Goal: Task Accomplishment & Management: Use online tool/utility

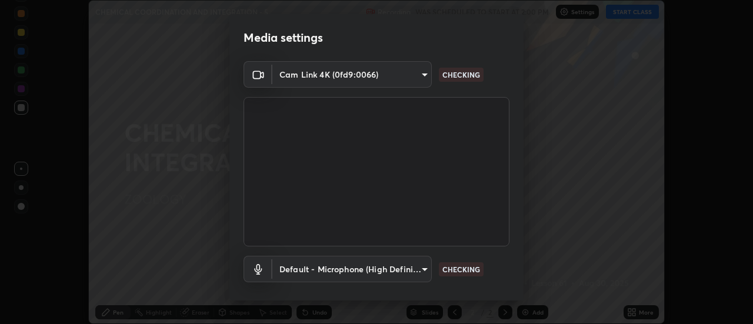
scroll to position [62, 0]
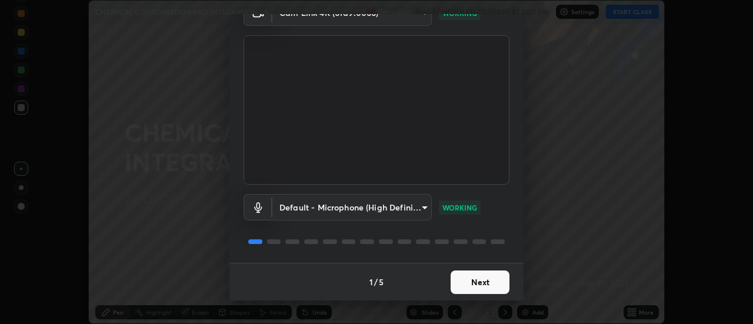
click at [482, 281] on button "Next" at bounding box center [479, 283] width 59 height 24
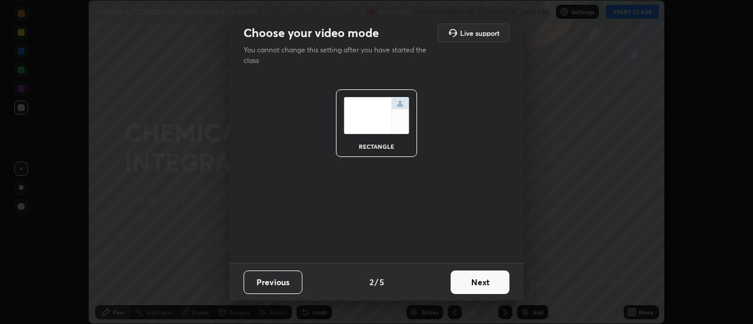
scroll to position [0, 0]
click at [482, 284] on button "Next" at bounding box center [479, 283] width 59 height 24
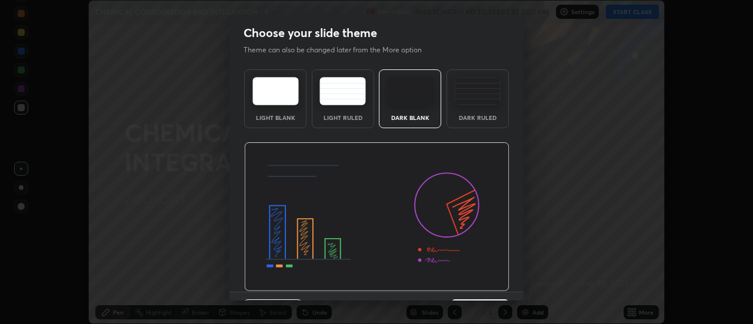
scroll to position [29, 0]
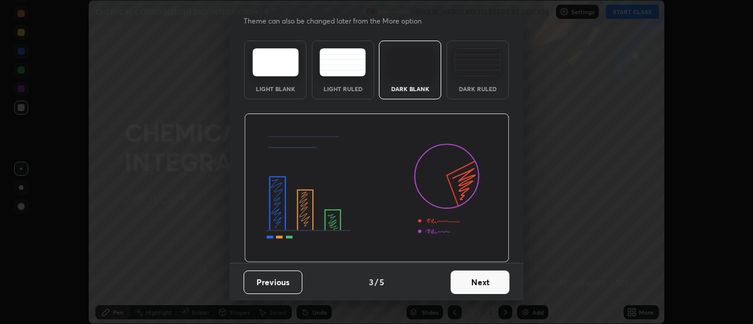
click at [481, 279] on button "Next" at bounding box center [479, 283] width 59 height 24
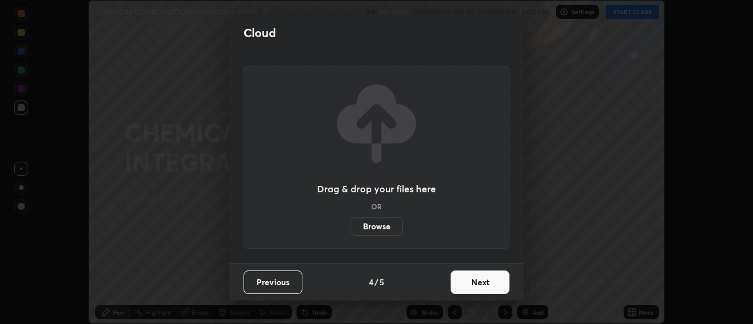
click at [481, 286] on button "Next" at bounding box center [479, 283] width 59 height 24
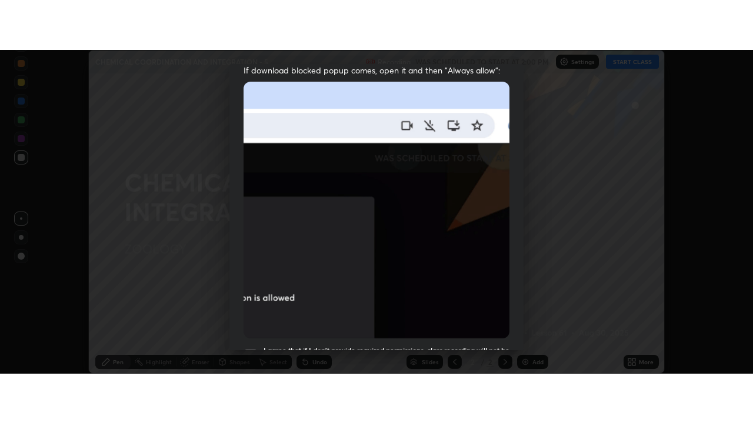
scroll to position [302, 0]
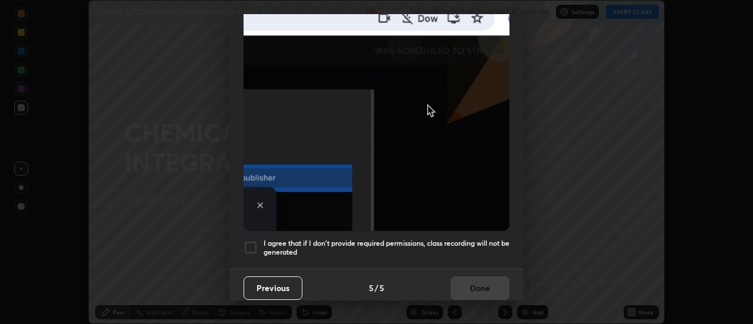
click at [251, 243] on div at bounding box center [250, 248] width 14 height 14
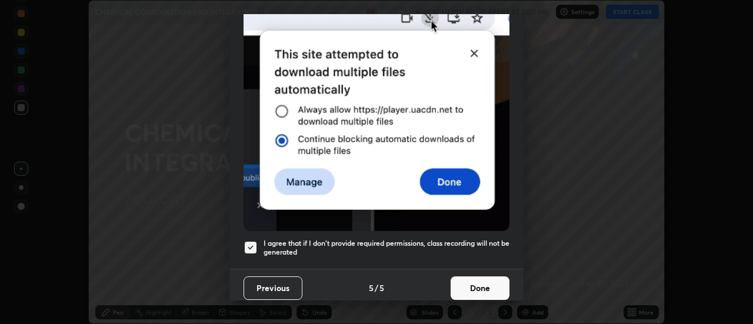
click at [467, 283] on button "Done" at bounding box center [479, 288] width 59 height 24
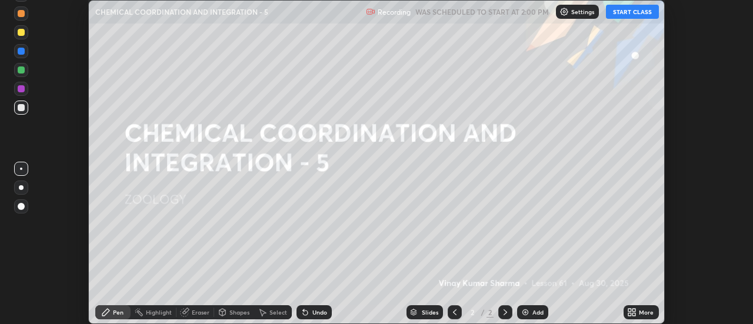
click at [639, 313] on div "More" at bounding box center [640, 312] width 35 height 14
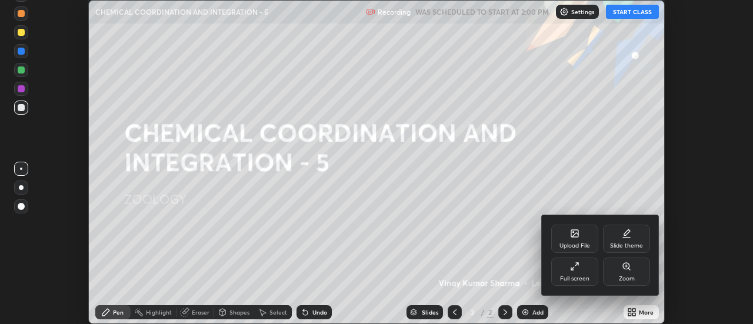
click at [579, 272] on div "Full screen" at bounding box center [574, 272] width 47 height 28
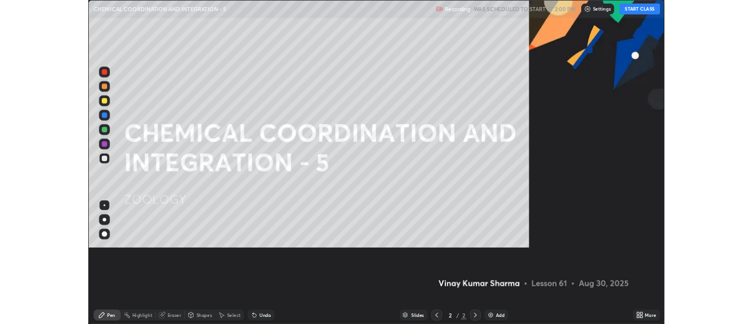
scroll to position [423, 753]
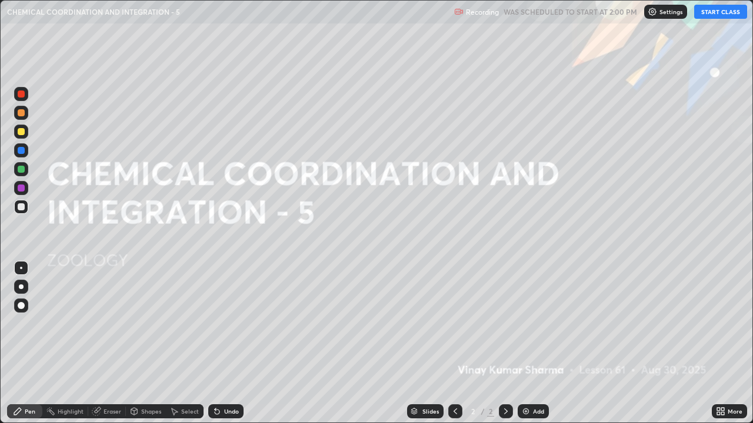
click at [703, 12] on button "START CLASS" at bounding box center [720, 12] width 53 height 14
click at [24, 210] on div at bounding box center [21, 207] width 14 height 14
click at [22, 132] on div at bounding box center [21, 131] width 7 height 7
click at [527, 323] on img at bounding box center [525, 411] width 9 height 9
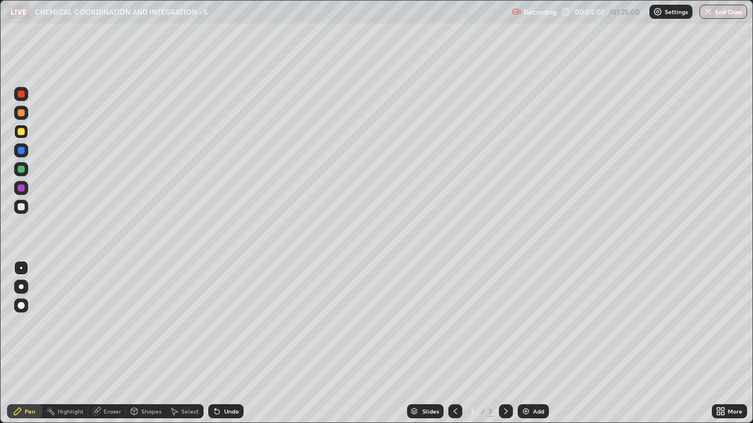
click at [22, 209] on div at bounding box center [21, 206] width 7 height 7
click at [24, 191] on div at bounding box center [21, 188] width 7 height 7
click at [24, 172] on div at bounding box center [21, 169] width 7 height 7
click at [21, 132] on div at bounding box center [21, 131] width 7 height 7
click at [21, 210] on div at bounding box center [21, 206] width 7 height 7
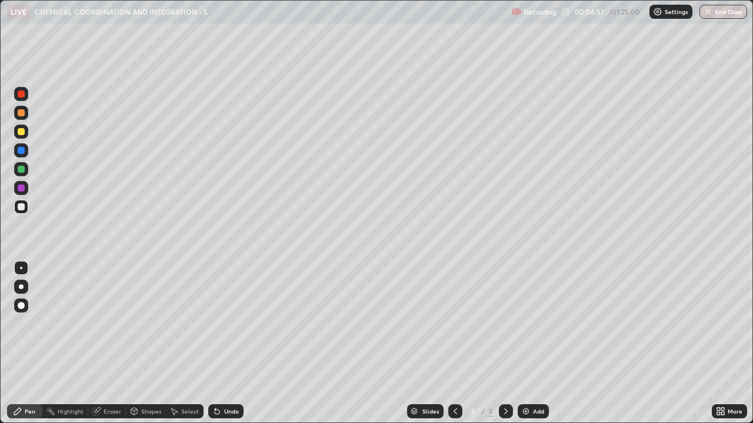
click at [21, 132] on div at bounding box center [21, 131] width 7 height 7
click at [21, 171] on div at bounding box center [21, 169] width 7 height 7
click at [21, 208] on div at bounding box center [21, 206] width 7 height 7
click at [22, 171] on div at bounding box center [21, 169] width 7 height 7
click at [24, 209] on div at bounding box center [21, 206] width 7 height 7
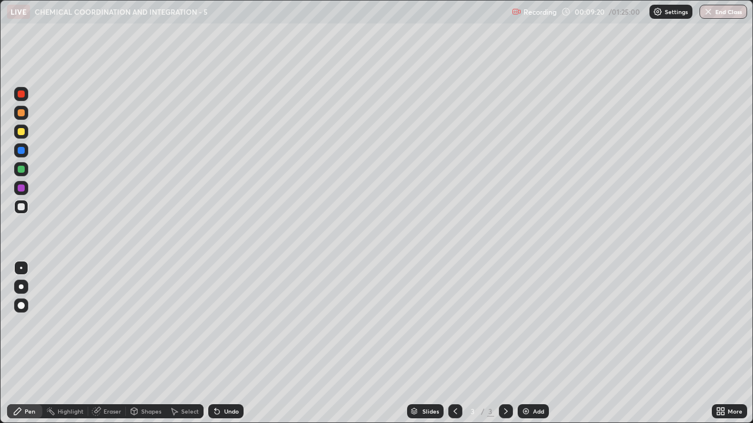
click at [26, 133] on div at bounding box center [21, 132] width 14 height 14
click at [24, 191] on div at bounding box center [21, 188] width 7 height 7
click at [20, 169] on div at bounding box center [21, 169] width 7 height 7
click at [21, 205] on div at bounding box center [21, 206] width 7 height 7
click at [107, 323] on div "Eraser" at bounding box center [112, 412] width 18 height 6
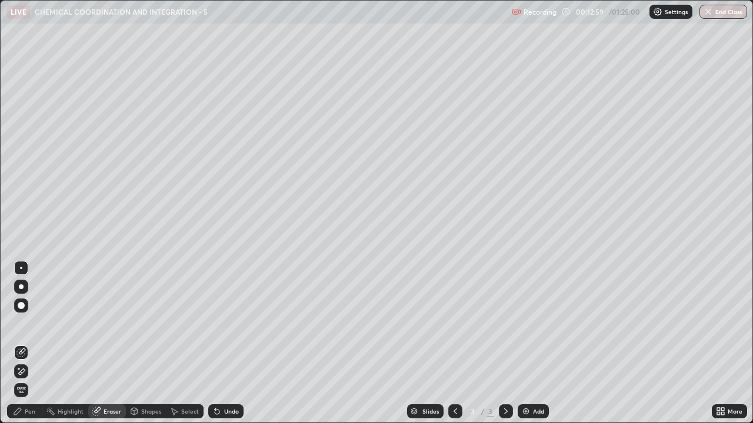
click at [28, 323] on div "Pen" at bounding box center [30, 412] width 11 height 6
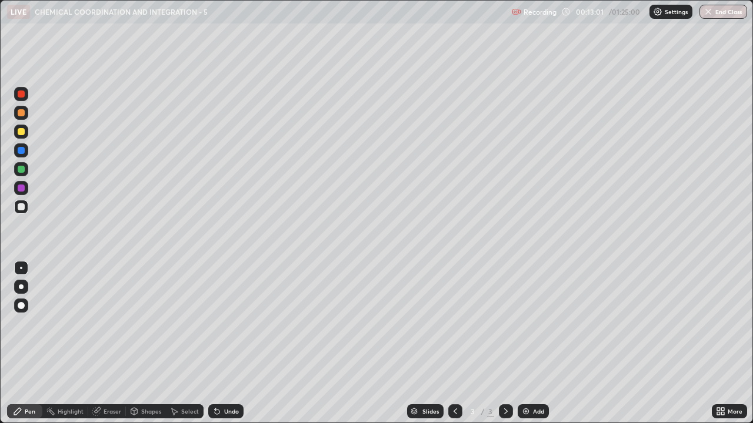
click at [22, 208] on div at bounding box center [21, 206] width 7 height 7
click at [526, 323] on img at bounding box center [525, 411] width 9 height 9
click at [24, 133] on div at bounding box center [21, 131] width 7 height 7
click at [24, 208] on div at bounding box center [21, 206] width 7 height 7
click at [24, 96] on div at bounding box center [21, 94] width 7 height 7
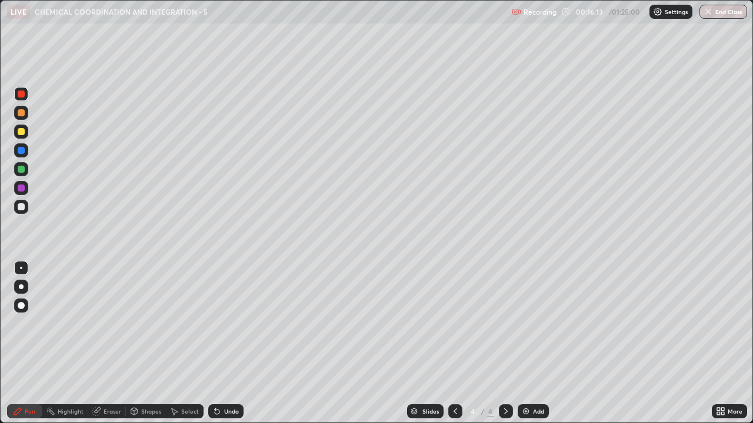
click at [22, 209] on div at bounding box center [21, 206] width 7 height 7
click at [24, 132] on div at bounding box center [21, 131] width 7 height 7
click at [22, 207] on div at bounding box center [21, 206] width 7 height 7
click at [20, 135] on div at bounding box center [21, 131] width 7 height 7
click at [21, 208] on div at bounding box center [21, 206] width 7 height 7
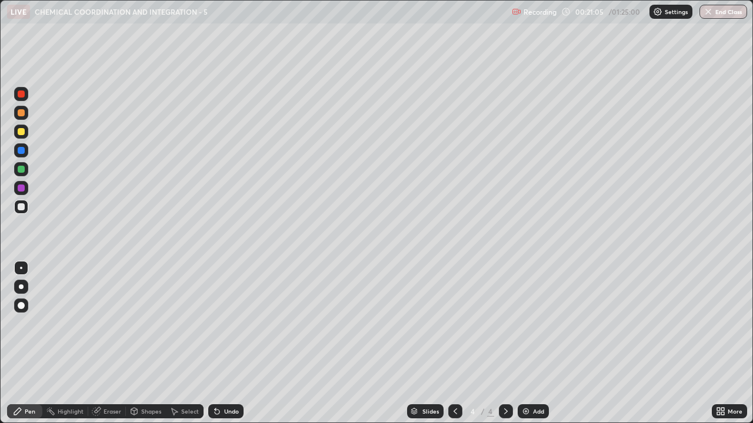
click at [20, 132] on div at bounding box center [21, 131] width 7 height 7
click at [523, 323] on img at bounding box center [525, 411] width 9 height 9
click at [23, 210] on div at bounding box center [21, 206] width 7 height 7
click at [18, 207] on div at bounding box center [21, 206] width 7 height 7
click at [21, 134] on div at bounding box center [21, 131] width 7 height 7
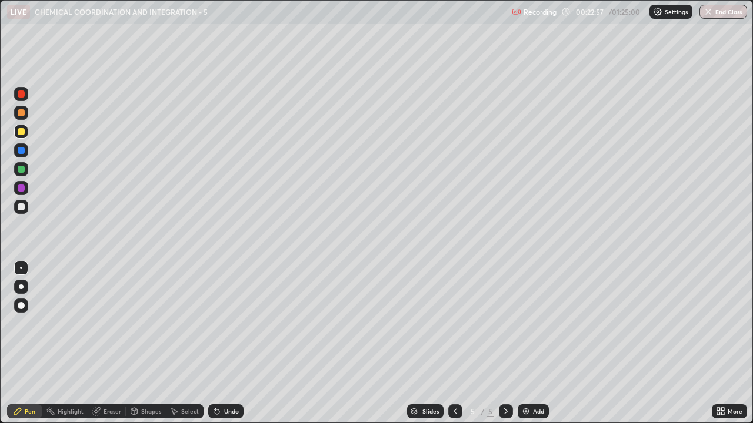
click at [22, 169] on div at bounding box center [21, 169] width 7 height 7
click at [19, 207] on div at bounding box center [21, 206] width 7 height 7
click at [21, 207] on div at bounding box center [21, 206] width 7 height 7
click at [19, 133] on div at bounding box center [21, 131] width 7 height 7
click at [20, 208] on div at bounding box center [21, 206] width 7 height 7
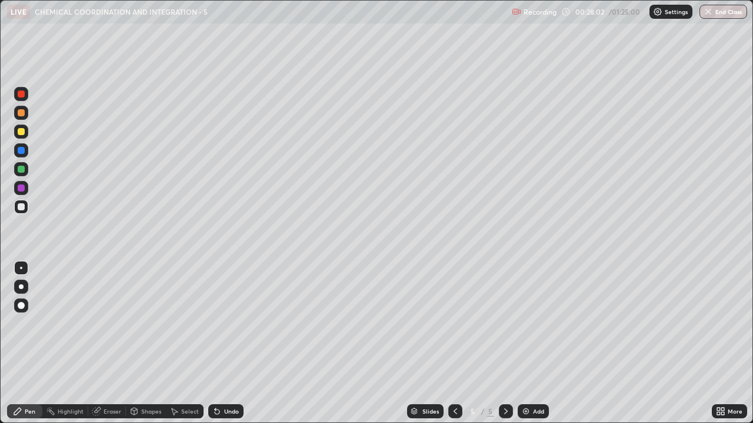
click at [24, 169] on div at bounding box center [21, 169] width 7 height 7
click at [23, 208] on div at bounding box center [21, 206] width 7 height 7
click at [21, 206] on div at bounding box center [21, 206] width 7 height 7
click at [21, 185] on div at bounding box center [21, 188] width 7 height 7
click at [21, 169] on div at bounding box center [21, 169] width 7 height 7
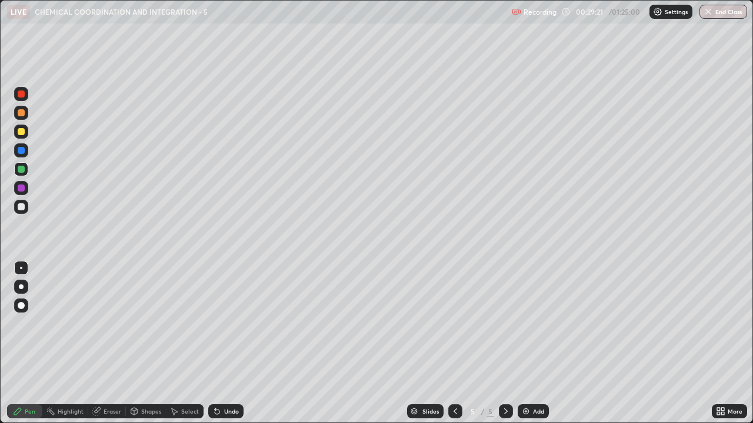
click at [19, 112] on div at bounding box center [21, 112] width 7 height 7
click at [22, 194] on div at bounding box center [21, 188] width 14 height 14
click at [21, 207] on div at bounding box center [21, 206] width 7 height 7
click at [527, 323] on img at bounding box center [525, 411] width 9 height 9
click at [112, 323] on div "Eraser" at bounding box center [112, 412] width 18 height 6
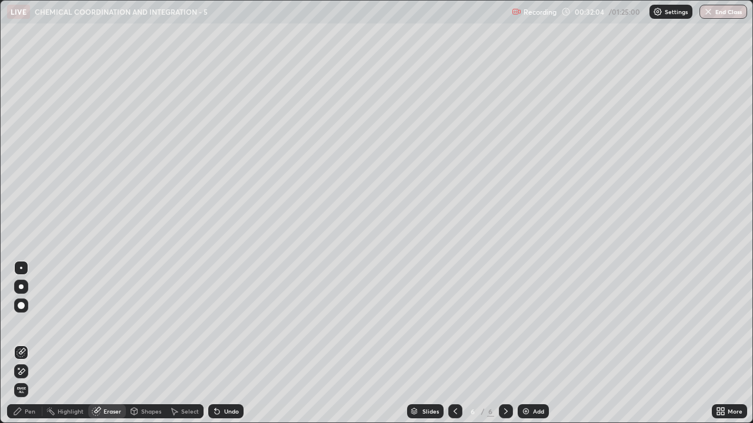
click at [29, 323] on div "Pen" at bounding box center [30, 412] width 11 height 6
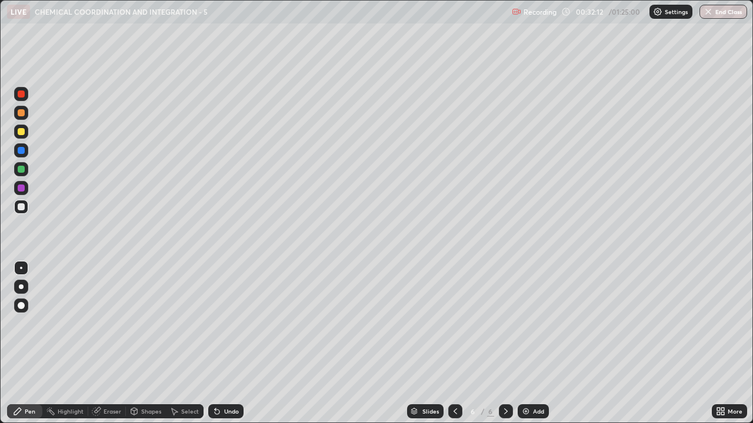
click at [23, 133] on div at bounding box center [21, 131] width 7 height 7
click at [21, 208] on div at bounding box center [21, 206] width 7 height 7
click at [27, 169] on div at bounding box center [21, 169] width 14 height 14
click at [20, 112] on div at bounding box center [21, 112] width 7 height 7
click at [24, 151] on div at bounding box center [21, 150] width 7 height 7
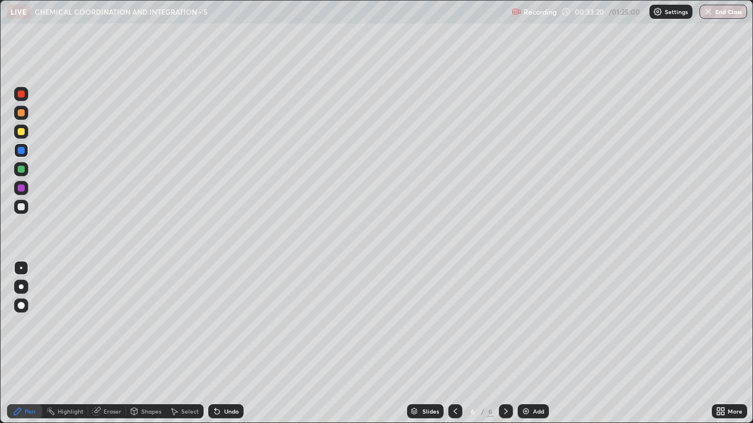
click at [21, 95] on div at bounding box center [21, 94] width 7 height 7
click at [22, 212] on div at bounding box center [21, 207] width 14 height 14
click at [23, 131] on div at bounding box center [21, 131] width 7 height 7
click at [23, 172] on div at bounding box center [21, 169] width 7 height 7
click at [19, 209] on div at bounding box center [21, 206] width 7 height 7
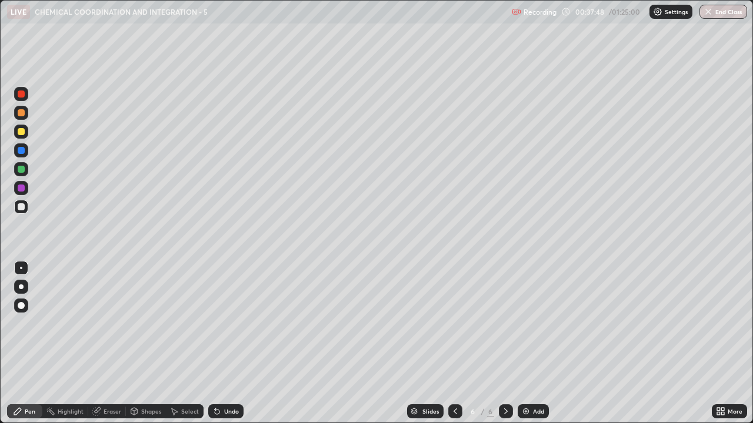
click at [19, 114] on div at bounding box center [21, 112] width 7 height 7
click at [526, 323] on img at bounding box center [525, 411] width 9 height 9
click at [24, 135] on div at bounding box center [21, 132] width 14 height 14
click at [24, 114] on div at bounding box center [21, 112] width 7 height 7
click at [20, 186] on div at bounding box center [21, 188] width 7 height 7
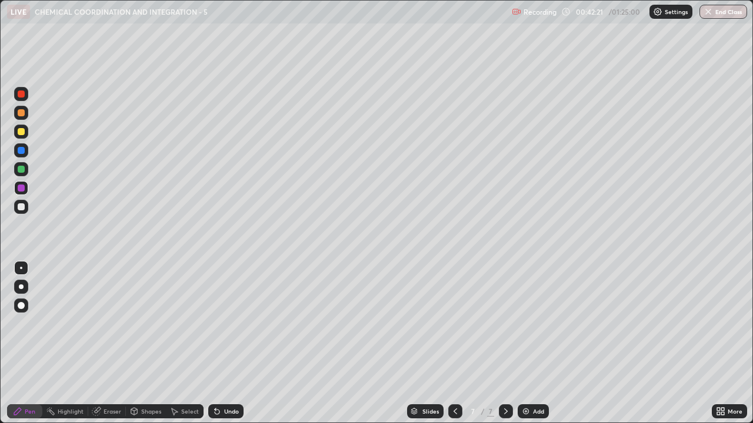
click at [100, 323] on icon at bounding box center [96, 411] width 9 height 9
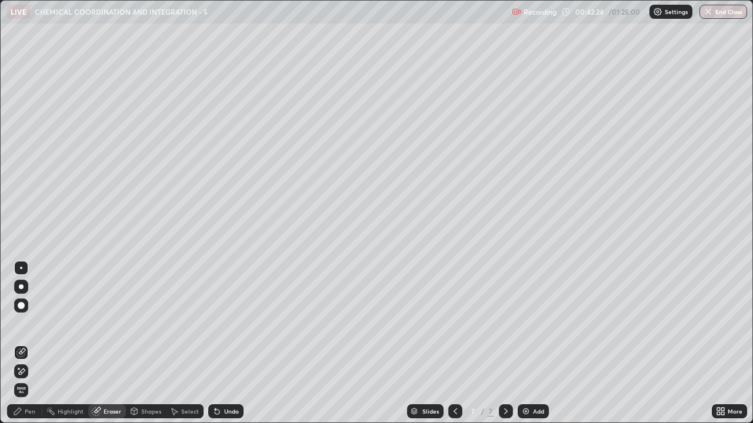
click at [25, 323] on div "Pen" at bounding box center [24, 412] width 35 height 14
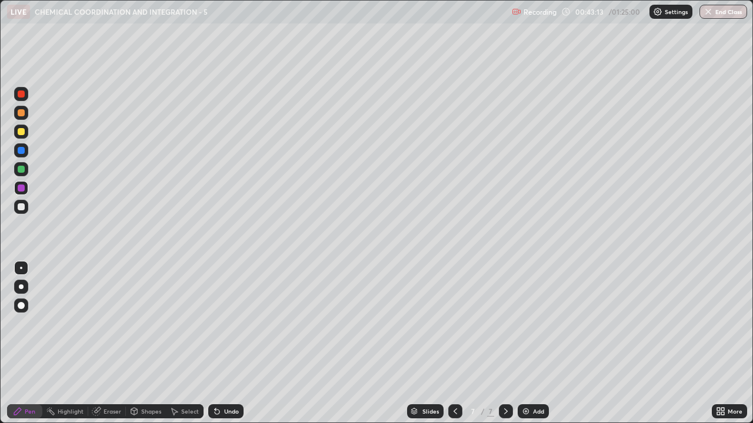
click at [143, 323] on div "Shapes" at bounding box center [151, 412] width 20 height 6
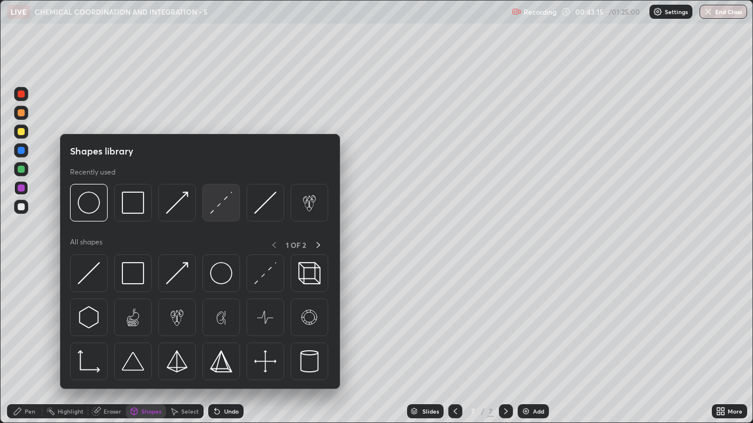
click at [219, 211] on img at bounding box center [221, 203] width 22 height 22
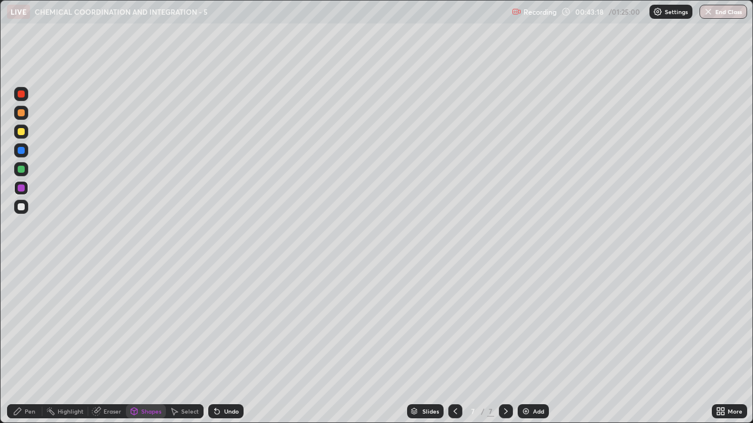
click at [24, 171] on div at bounding box center [21, 169] width 7 height 7
click at [24, 323] on div "Pen" at bounding box center [24, 412] width 35 height 14
click at [21, 208] on div at bounding box center [21, 206] width 7 height 7
click at [0, 205] on div "Setting up your live class" at bounding box center [376, 211] width 753 height 423
click at [22, 113] on div at bounding box center [21, 112] width 7 height 7
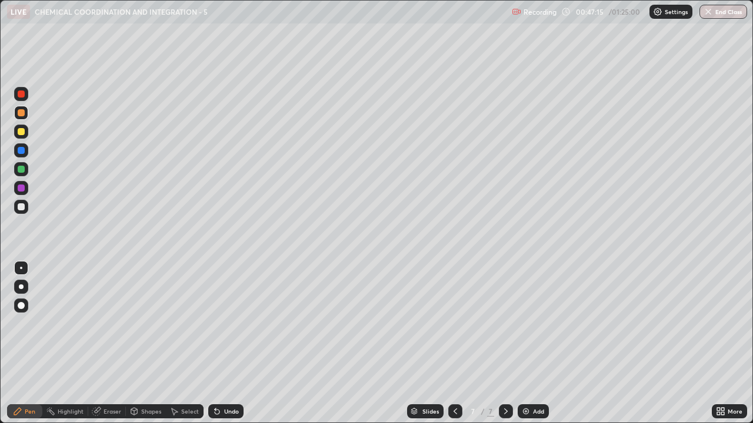
click at [20, 131] on div at bounding box center [21, 131] width 7 height 7
click at [523, 323] on img at bounding box center [525, 411] width 9 height 9
click at [20, 211] on div at bounding box center [21, 207] width 14 height 14
click at [454, 323] on icon at bounding box center [454, 411] width 9 height 9
click at [505, 323] on icon at bounding box center [505, 411] width 9 height 9
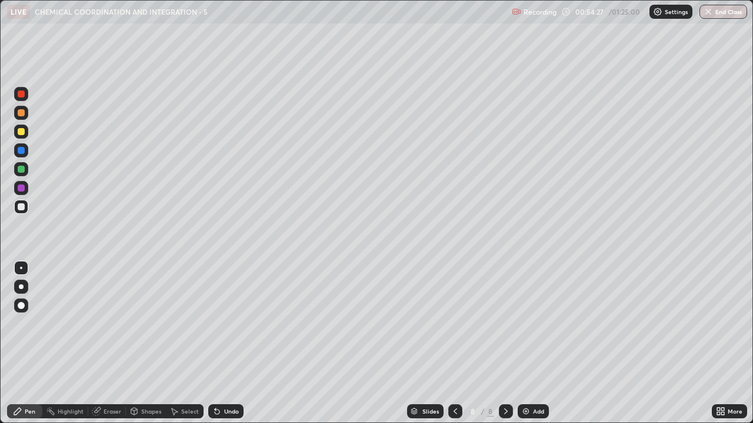
click at [22, 132] on div at bounding box center [21, 131] width 7 height 7
click at [23, 208] on div at bounding box center [21, 206] width 7 height 7
click at [24, 112] on div at bounding box center [21, 112] width 7 height 7
click at [21, 171] on div at bounding box center [21, 169] width 7 height 7
click at [23, 212] on div at bounding box center [21, 207] width 14 height 14
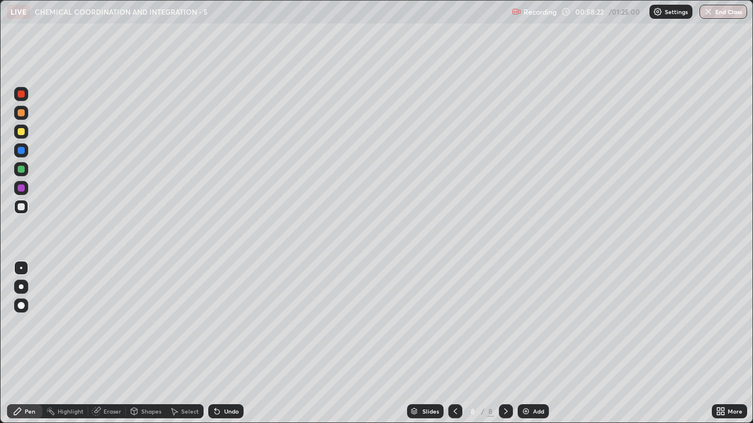
click at [21, 115] on div at bounding box center [21, 112] width 7 height 7
click at [459, 323] on div at bounding box center [455, 412] width 14 height 14
click at [505, 323] on icon at bounding box center [506, 412] width 4 height 6
click at [23, 206] on div at bounding box center [21, 206] width 7 height 7
click at [455, 323] on icon at bounding box center [454, 411] width 9 height 9
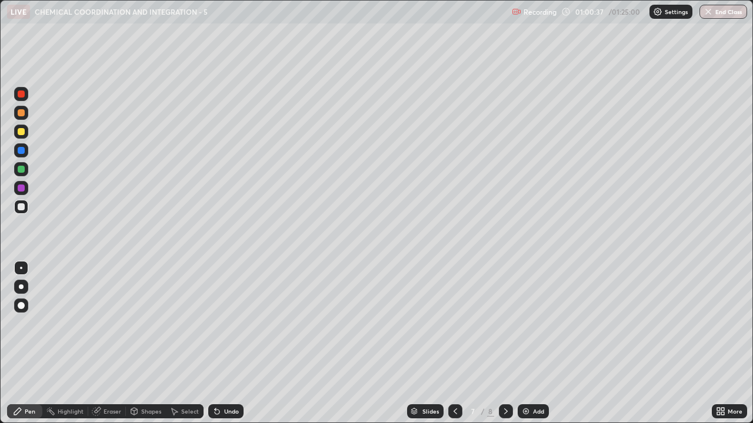
click at [501, 323] on icon at bounding box center [505, 411] width 9 height 9
click at [26, 114] on div at bounding box center [21, 113] width 14 height 14
click at [219, 323] on icon at bounding box center [216, 411] width 9 height 9
click at [21, 208] on div at bounding box center [21, 206] width 7 height 7
click at [21, 171] on div at bounding box center [21, 169] width 7 height 7
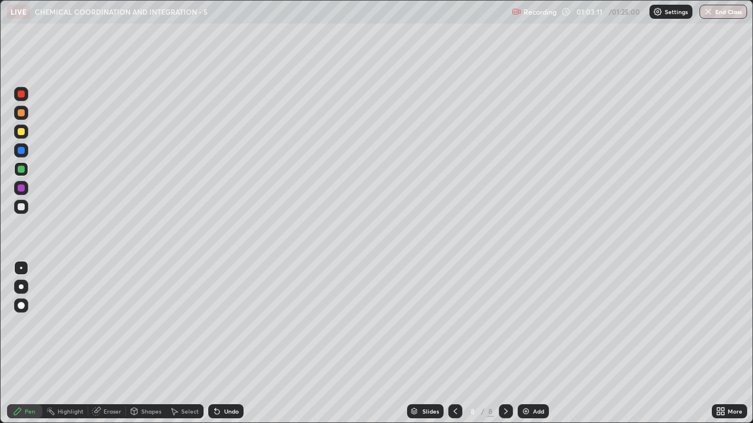
click at [18, 131] on div at bounding box center [21, 131] width 7 height 7
click at [21, 208] on div at bounding box center [21, 206] width 7 height 7
click at [225, 323] on div "Undo" at bounding box center [225, 412] width 35 height 14
click at [226, 323] on div "Undo" at bounding box center [225, 412] width 35 height 14
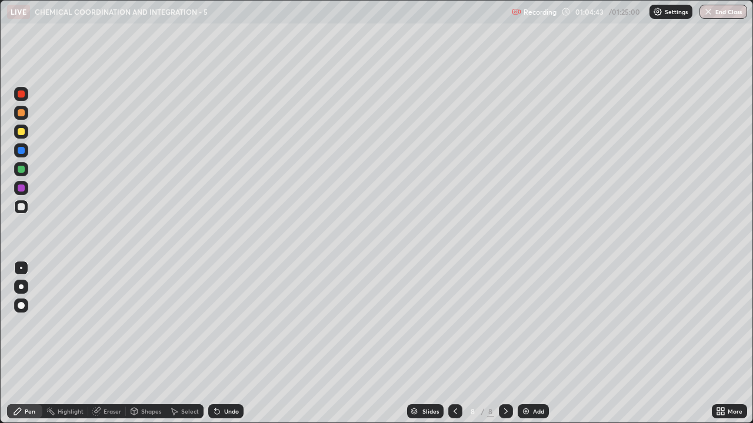
click at [226, 323] on div "Undo" at bounding box center [225, 412] width 35 height 14
click at [228, 323] on div "Undo" at bounding box center [231, 412] width 15 height 6
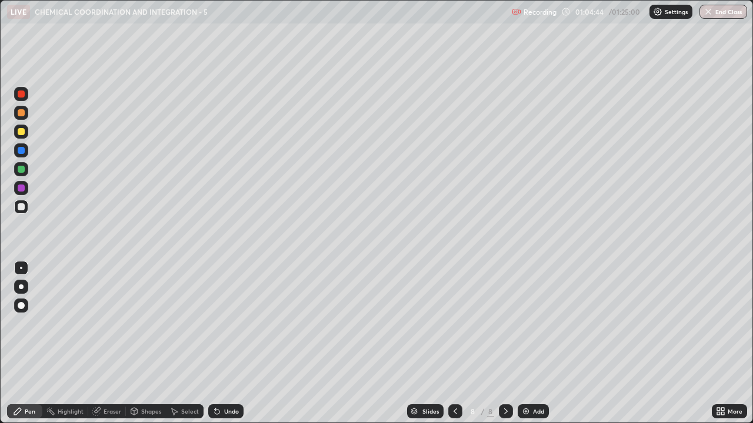
click at [228, 323] on div "Undo" at bounding box center [231, 412] width 15 height 6
click at [227, 323] on div "Undo" at bounding box center [225, 412] width 35 height 14
click at [28, 323] on div "Pen" at bounding box center [30, 412] width 11 height 6
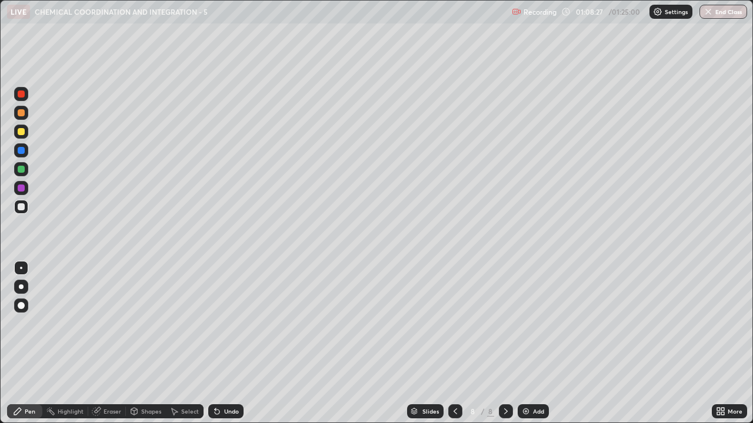
click at [21, 212] on div at bounding box center [21, 207] width 14 height 14
click at [24, 134] on div at bounding box center [21, 131] width 7 height 7
click at [523, 323] on img at bounding box center [525, 411] width 9 height 9
click at [25, 206] on div at bounding box center [21, 207] width 14 height 14
click at [108, 323] on div "Eraser" at bounding box center [112, 412] width 18 height 6
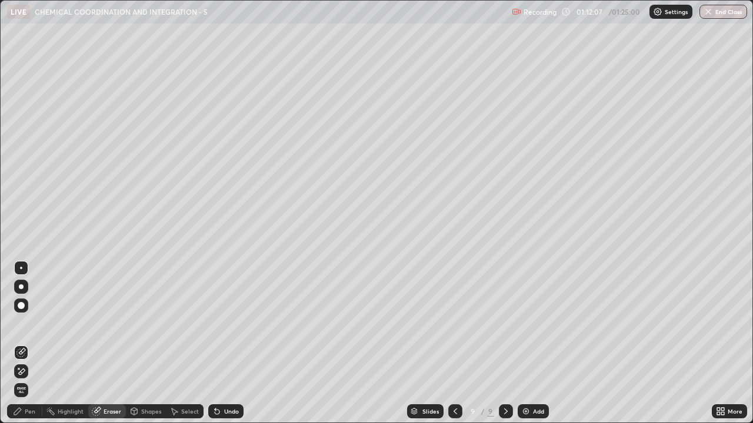
click at [24, 323] on div "Pen" at bounding box center [24, 412] width 35 height 14
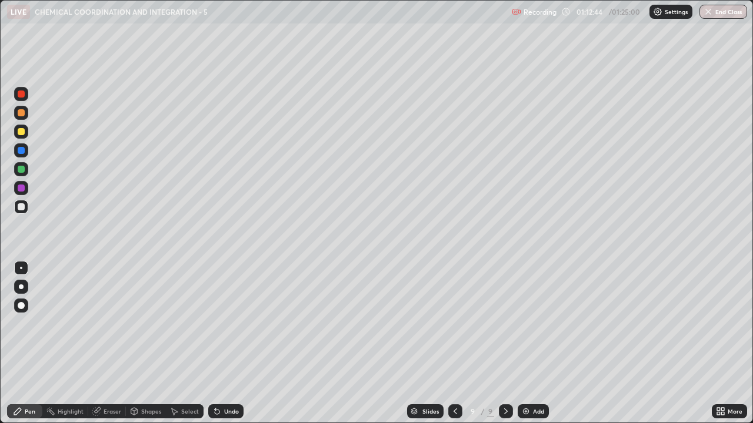
click at [22, 132] on div at bounding box center [21, 131] width 7 height 7
click at [24, 206] on div at bounding box center [21, 206] width 7 height 7
click at [22, 170] on div at bounding box center [21, 169] width 7 height 7
click at [21, 203] on div at bounding box center [21, 206] width 7 height 7
click at [24, 210] on div at bounding box center [21, 207] width 14 height 14
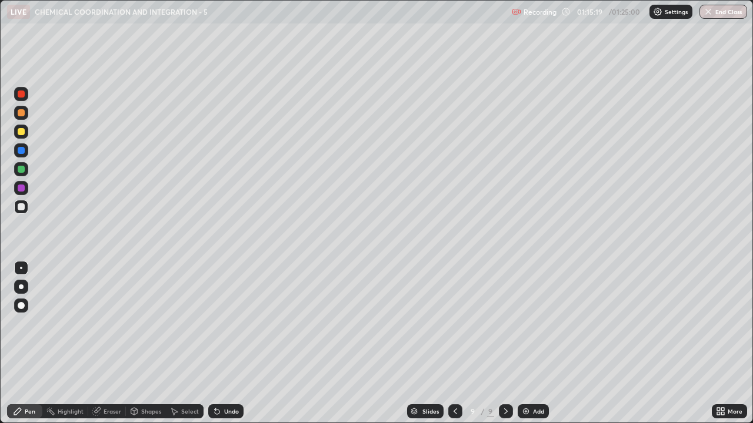
click at [21, 130] on div at bounding box center [21, 131] width 7 height 7
click at [24, 171] on div at bounding box center [21, 169] width 7 height 7
click at [22, 190] on div at bounding box center [21, 188] width 7 height 7
click at [20, 210] on div at bounding box center [21, 206] width 7 height 7
click at [21, 133] on div at bounding box center [21, 131] width 7 height 7
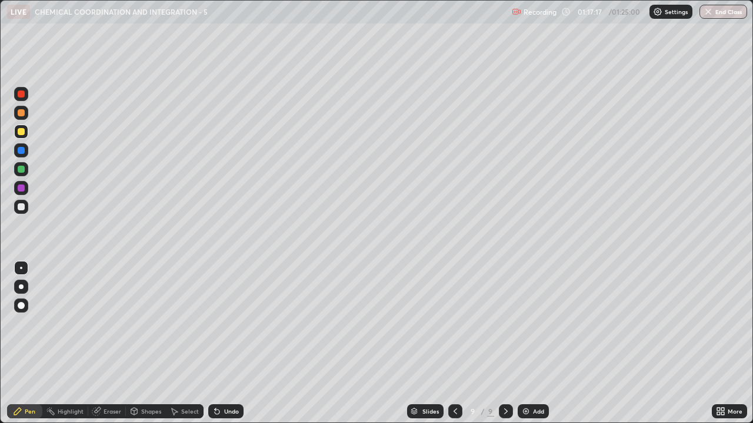
click at [19, 208] on div at bounding box center [21, 206] width 7 height 7
click at [19, 209] on div at bounding box center [21, 206] width 7 height 7
click at [22, 169] on div at bounding box center [21, 169] width 7 height 7
click at [523, 323] on img at bounding box center [525, 411] width 9 height 9
click at [18, 209] on div at bounding box center [21, 207] width 14 height 14
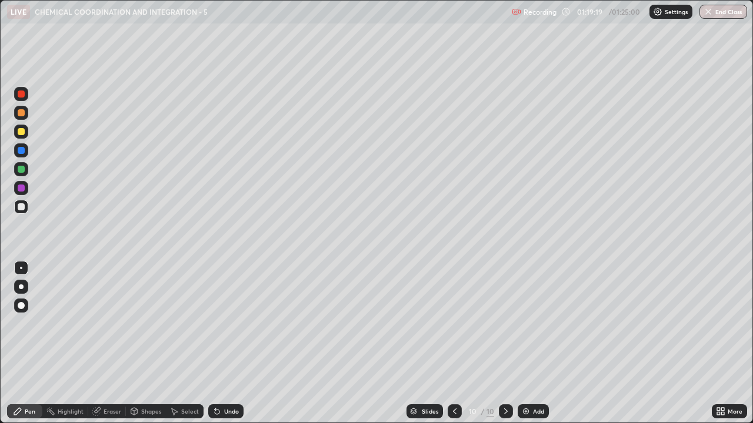
click at [23, 132] on div at bounding box center [21, 131] width 7 height 7
click at [152, 323] on div "Shapes" at bounding box center [151, 412] width 20 height 6
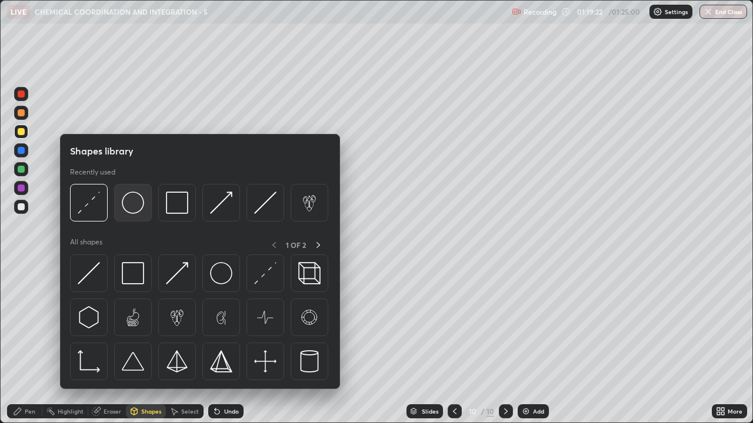
click at [135, 211] on img at bounding box center [133, 203] width 22 height 22
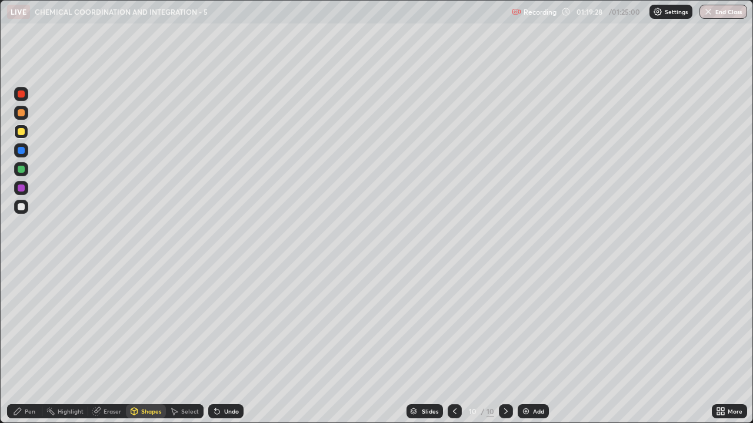
click at [31, 323] on div "Pen" at bounding box center [30, 412] width 11 height 6
click at [21, 191] on div at bounding box center [21, 188] width 7 height 7
click at [18, 131] on div at bounding box center [21, 131] width 7 height 7
click at [24, 111] on div at bounding box center [21, 112] width 7 height 7
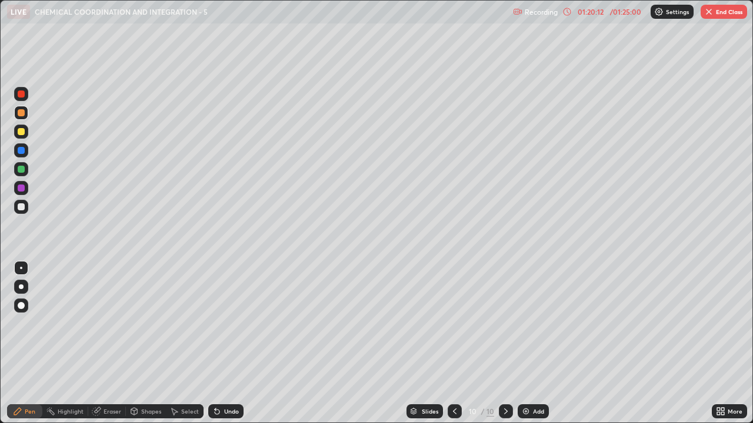
click at [21, 268] on div at bounding box center [21, 268] width 2 height 2
click at [19, 205] on div at bounding box center [21, 206] width 7 height 7
click at [613, 11] on div "/ 01:25:00" at bounding box center [625, 11] width 36 height 7
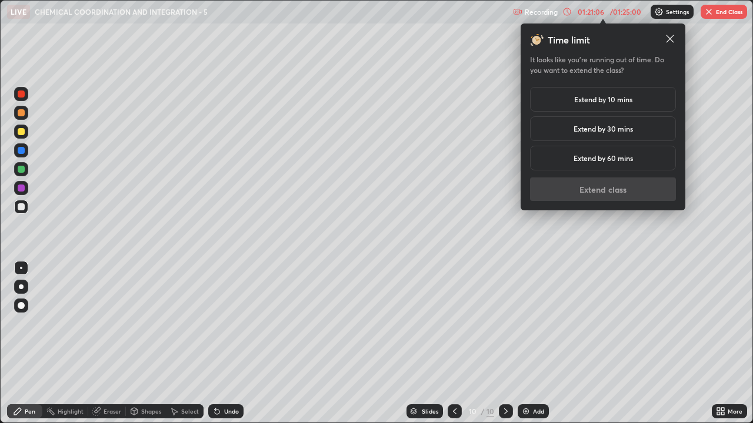
click at [651, 98] on div "Extend by 10 mins" at bounding box center [603, 99] width 146 height 25
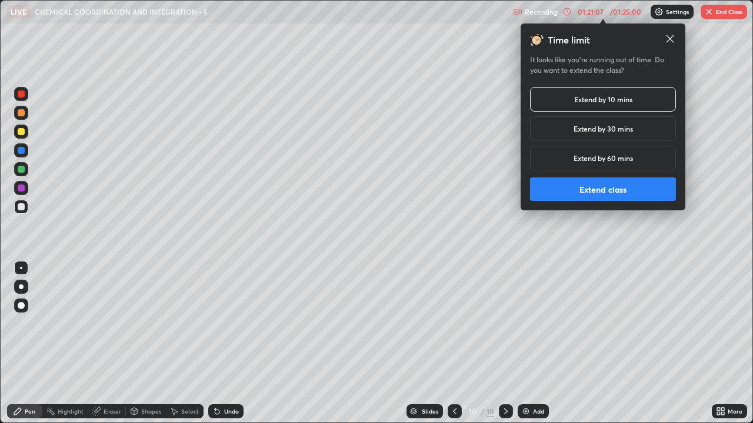
click at [617, 194] on button "Extend class" at bounding box center [603, 190] width 146 height 24
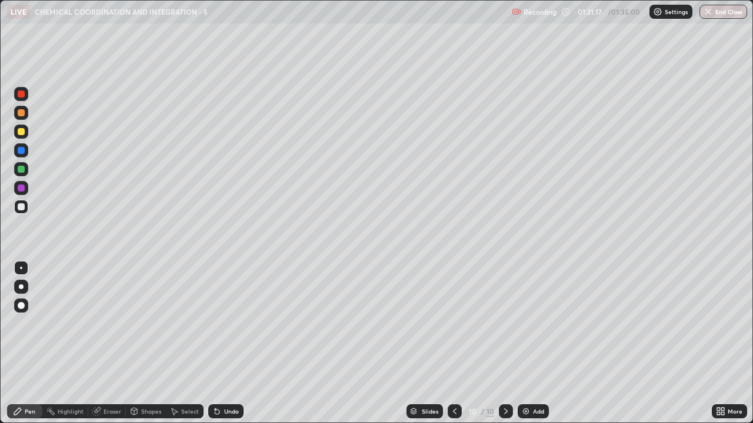
click at [21, 132] on div at bounding box center [21, 131] width 7 height 7
click at [23, 208] on div at bounding box center [21, 206] width 7 height 7
click at [22, 132] on div at bounding box center [21, 131] width 7 height 7
click at [22, 172] on div at bounding box center [21, 169] width 7 height 7
click at [20, 209] on div at bounding box center [21, 206] width 7 height 7
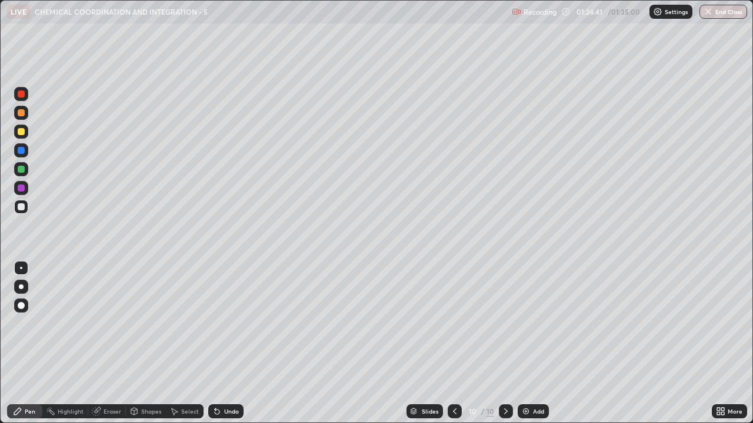
click at [21, 188] on div at bounding box center [21, 188] width 7 height 7
click at [138, 323] on div "Shapes" at bounding box center [146, 412] width 40 height 14
click at [21, 211] on div at bounding box center [21, 207] width 14 height 14
click at [31, 323] on div "Pen" at bounding box center [24, 412] width 35 height 14
click at [22, 207] on div at bounding box center [21, 206] width 7 height 7
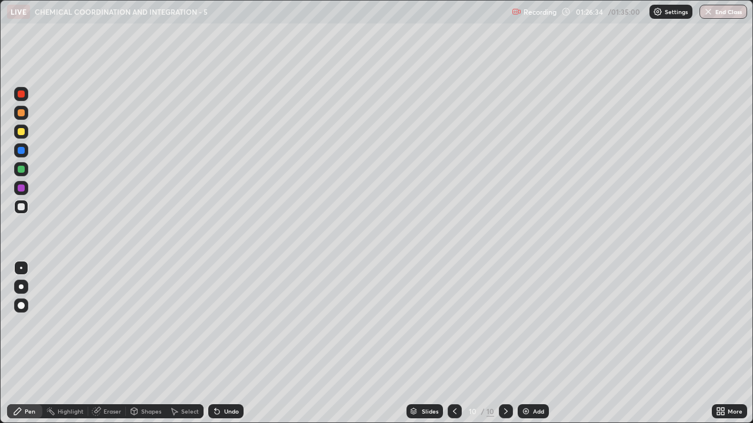
click at [723, 13] on button "End Class" at bounding box center [723, 12] width 48 height 14
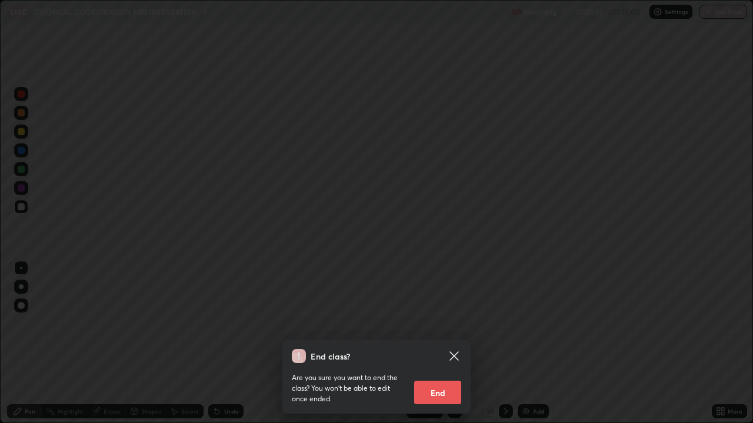
click at [445, 323] on button "End" at bounding box center [437, 393] width 47 height 24
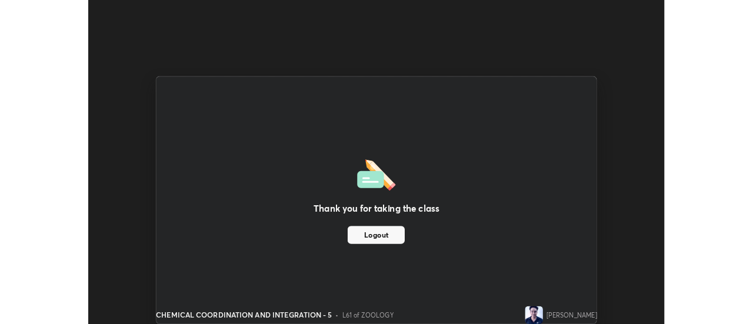
scroll to position [58480, 58052]
